Goal: Task Accomplishment & Management: Use online tool/utility

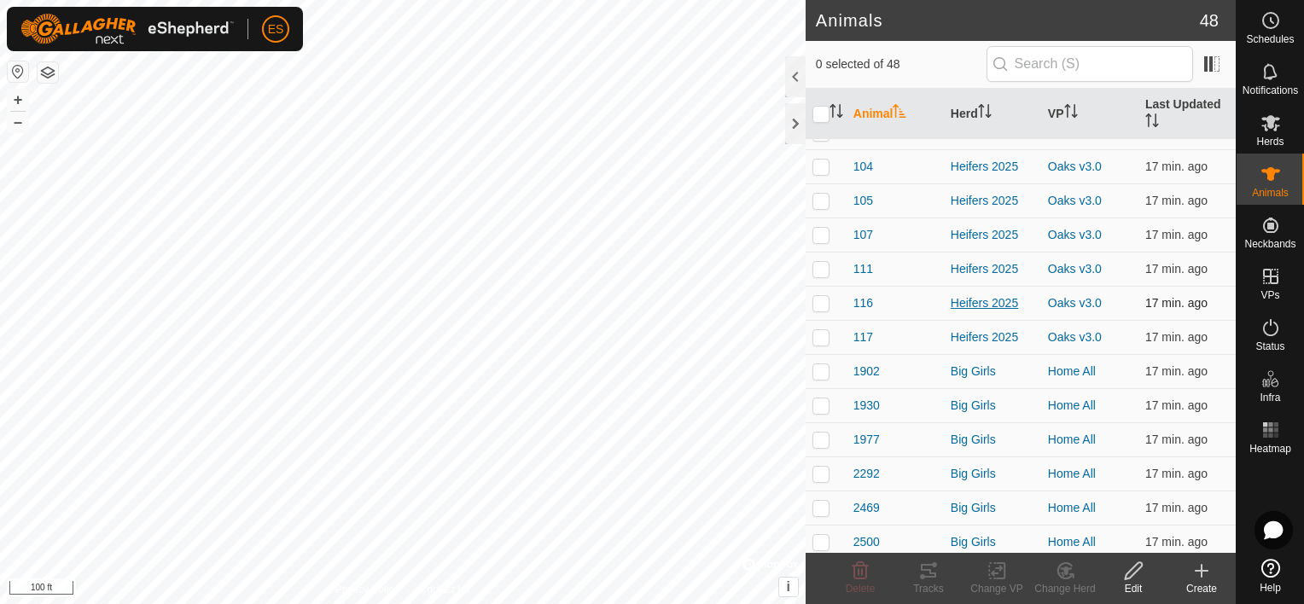
scroll to position [64, 0]
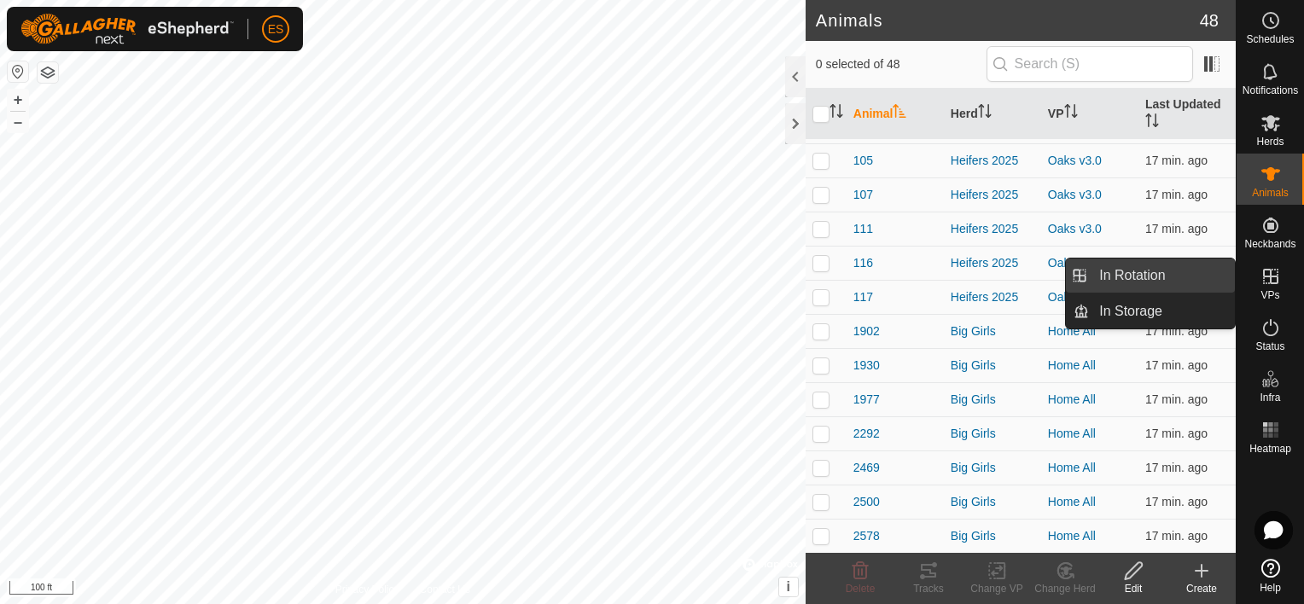
click at [1194, 285] on link "In Rotation" at bounding box center [1162, 276] width 146 height 34
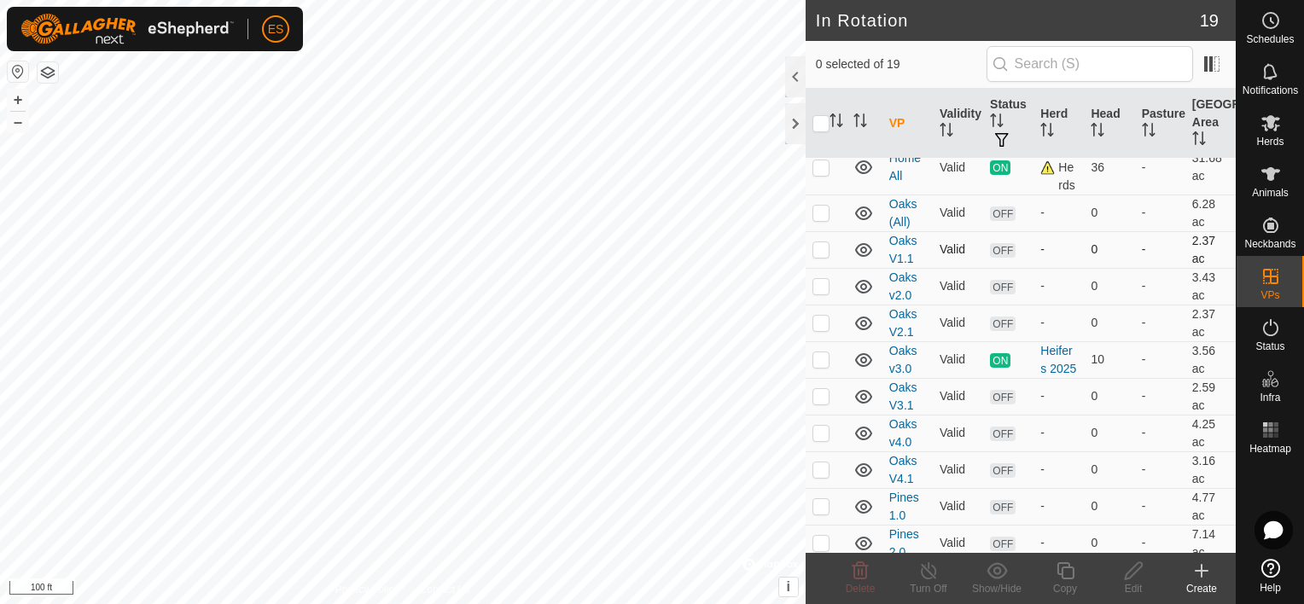
scroll to position [512, 0]
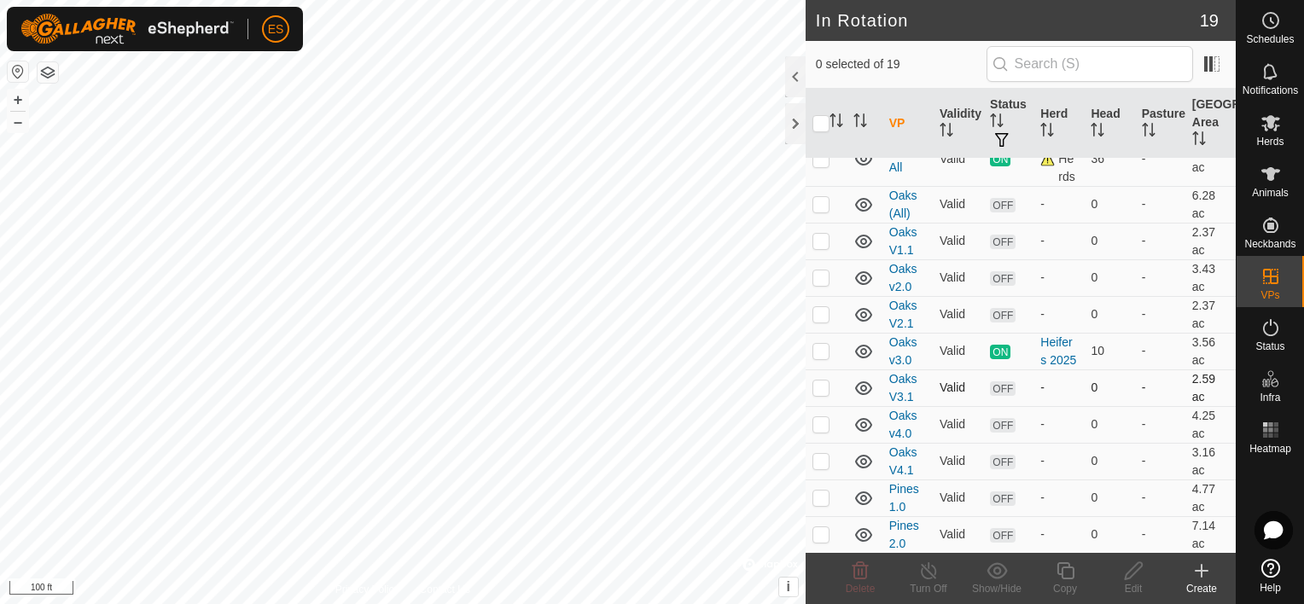
click at [822, 394] on p-checkbox at bounding box center [820, 388] width 17 height 14
checkbox input "true"
click at [1269, 570] on icon at bounding box center [1270, 568] width 19 height 19
